Goal: Check status

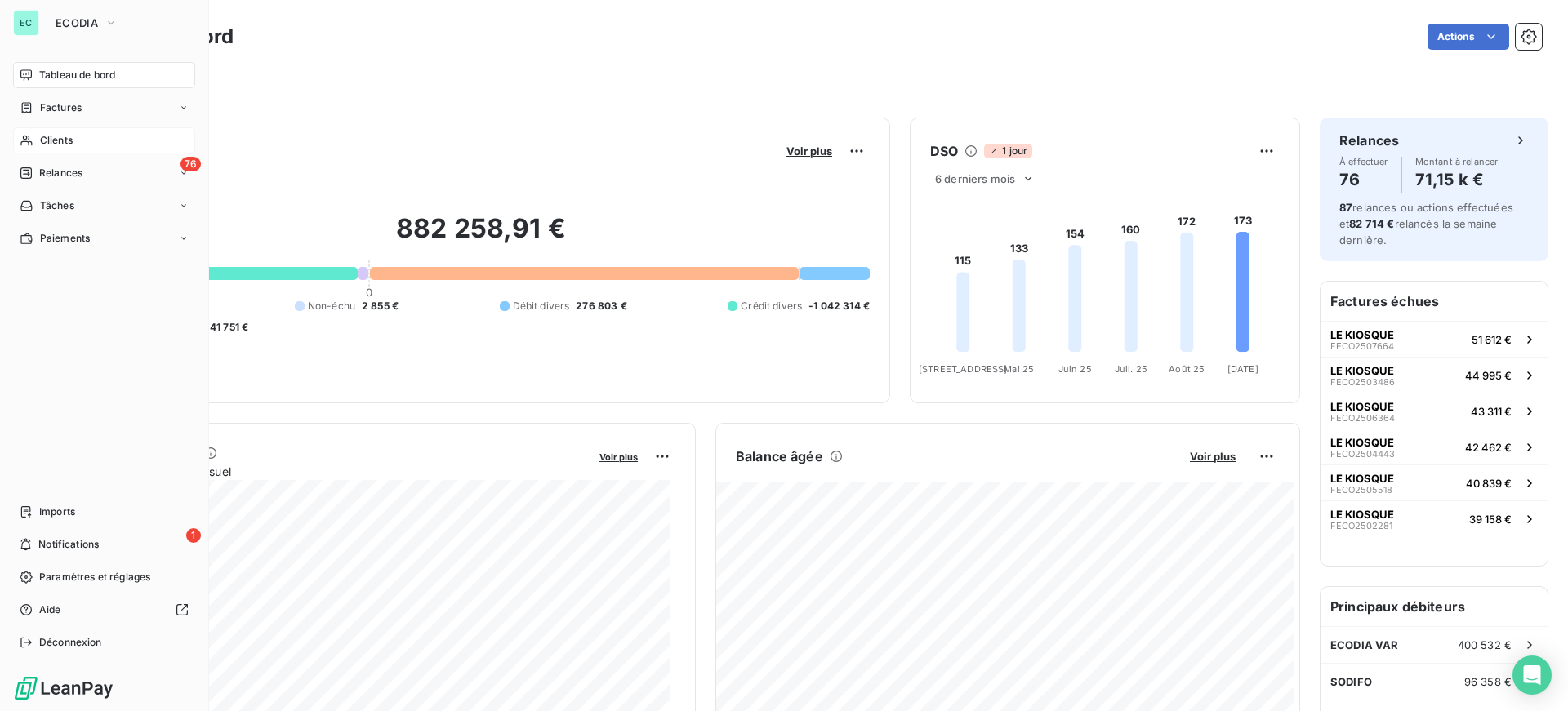
click at [60, 144] on span "Clients" at bounding box center [56, 140] width 33 height 15
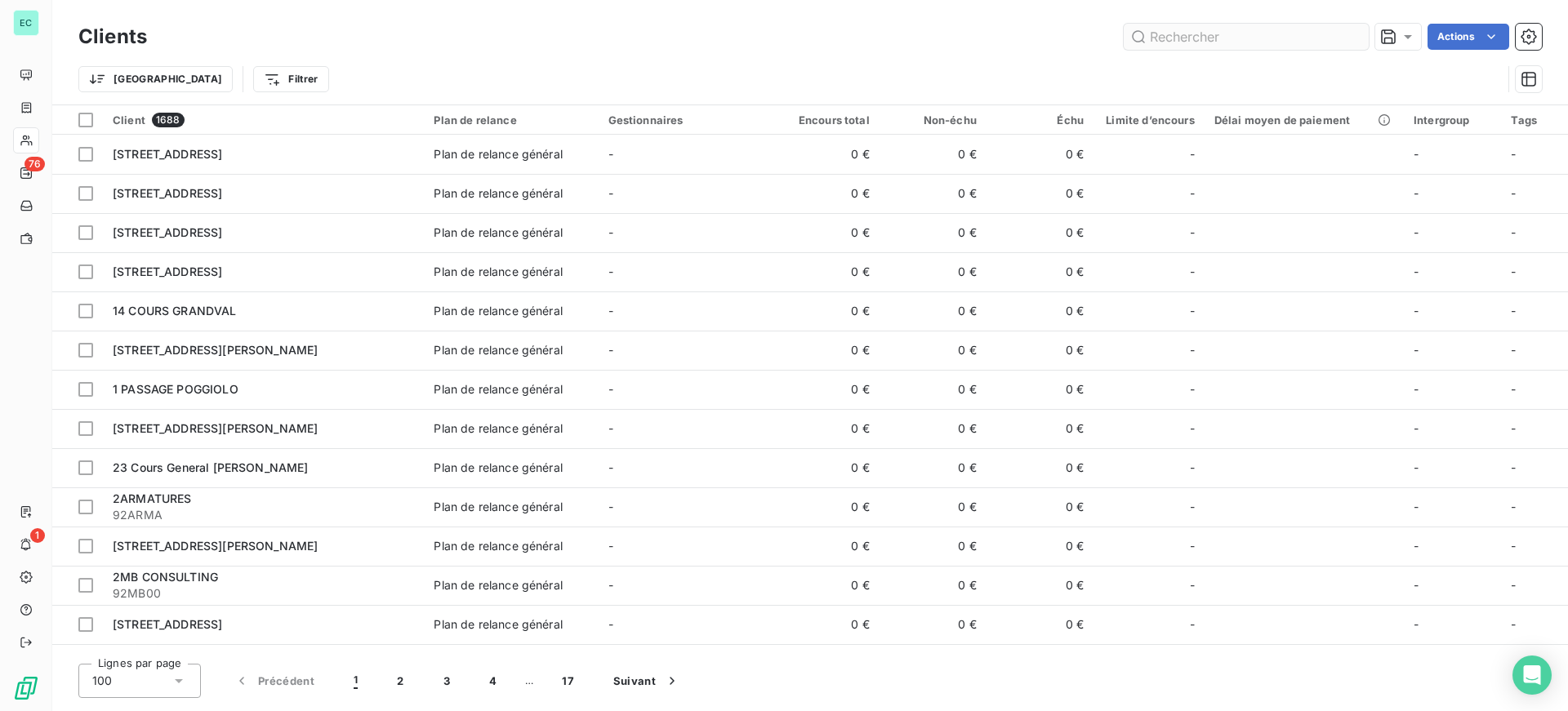
click at [1187, 44] on input "text" at bounding box center [1246, 36] width 245 height 26
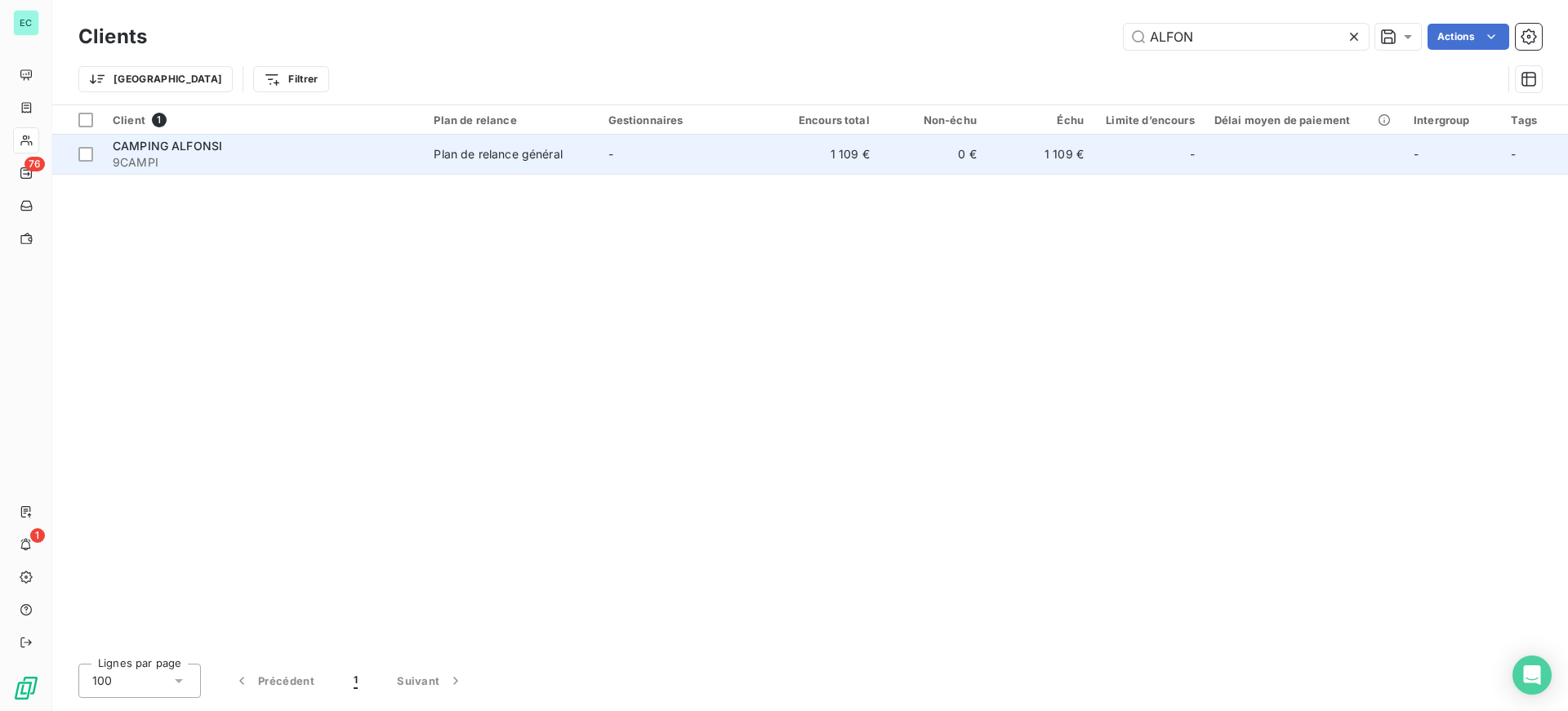
type input "ALFON"
click at [859, 167] on td "1 109 €" at bounding box center [826, 154] width 107 height 40
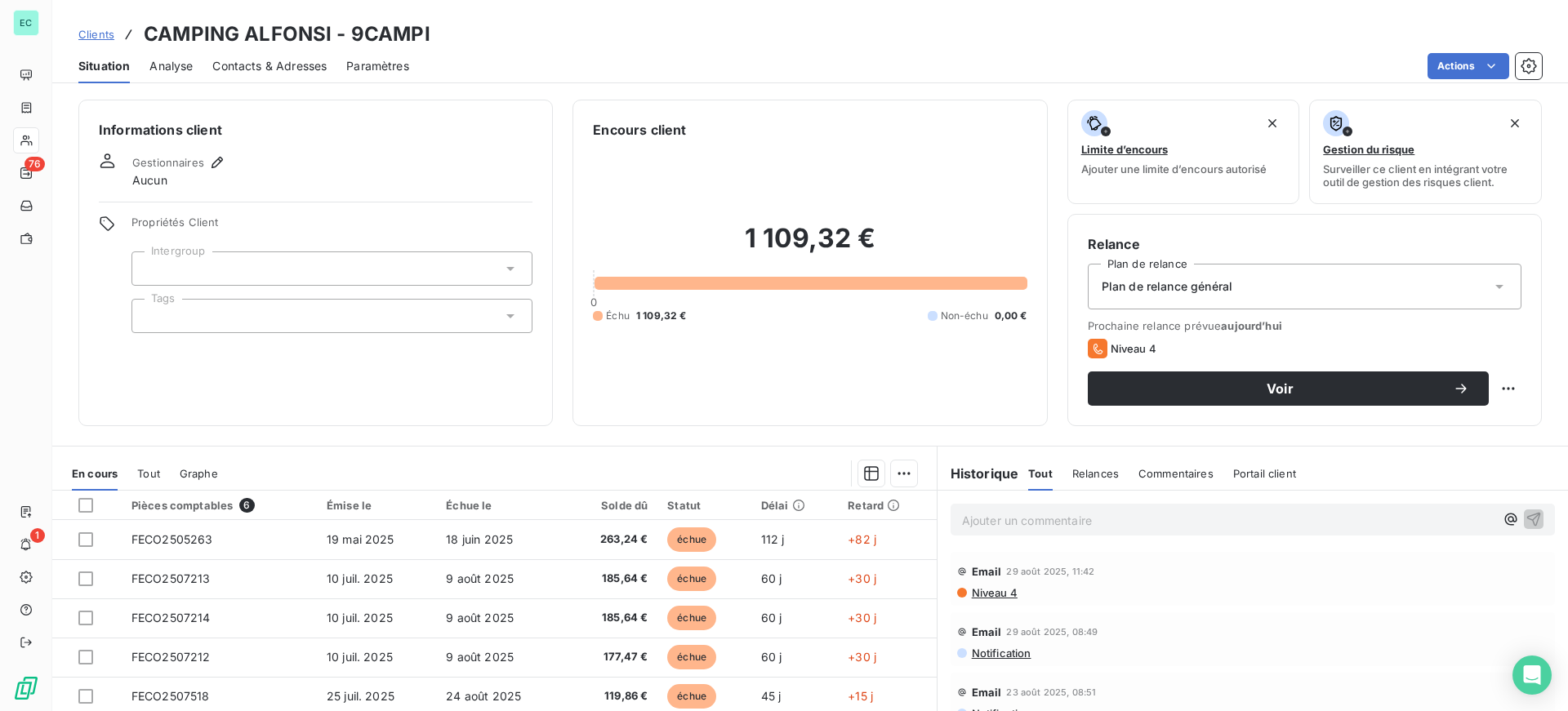
drag, startPoint x: 1046, startPoint y: 530, endPoint x: 1033, endPoint y: 532, distance: 13.2
click at [1044, 530] on p "Ajouter un commentaire ﻿" at bounding box center [1228, 520] width 533 height 20
click at [1041, 526] on p "relance mail sa ce jrs" at bounding box center [1228, 519] width 533 height 18
click at [1064, 523] on p "relance mail ce jrs" at bounding box center [1228, 519] width 533 height 18
